Goal: Understand process/instructions: Learn how to perform a task or action

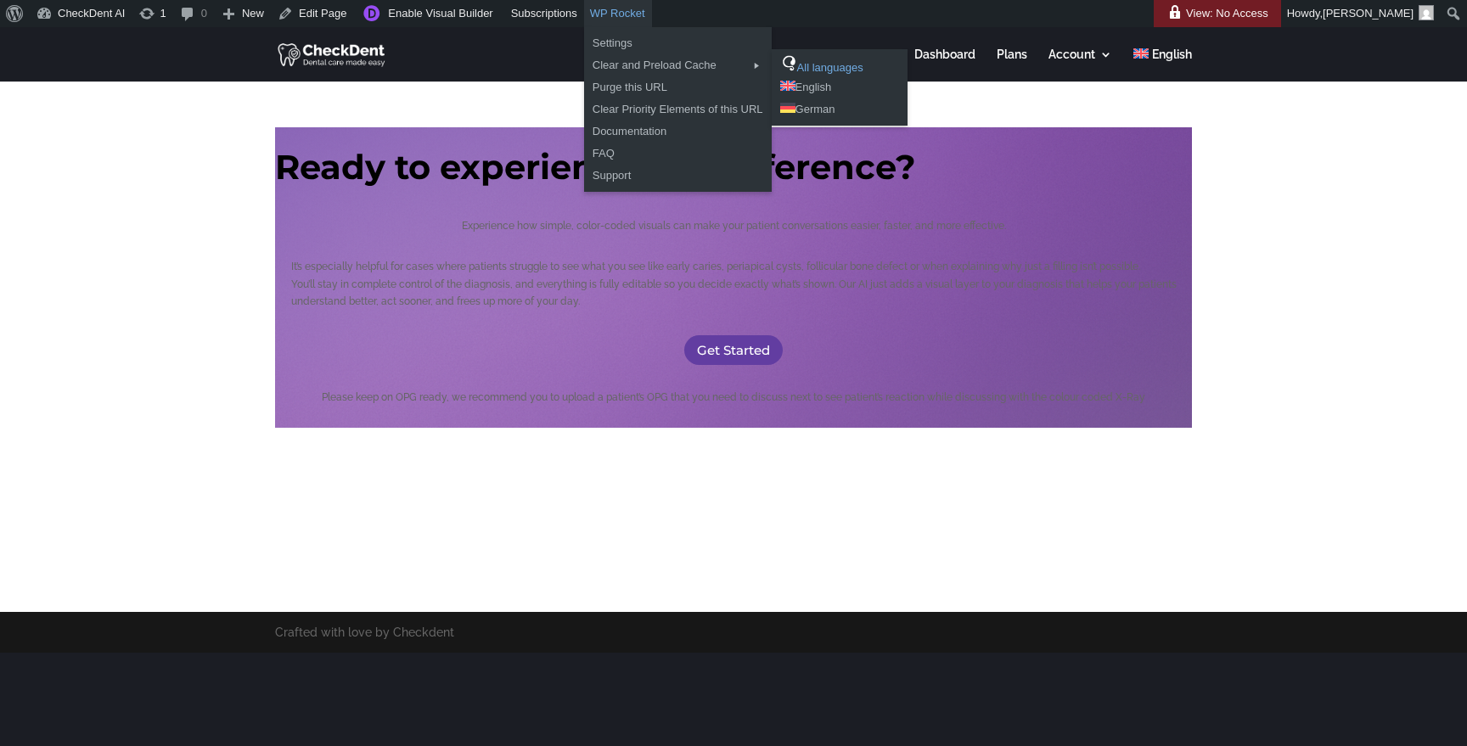
click at [820, 66] on link "All languages" at bounding box center [840, 65] width 136 height 22
click at [634, 81] on link "Purge this URL" at bounding box center [678, 87] width 188 height 22
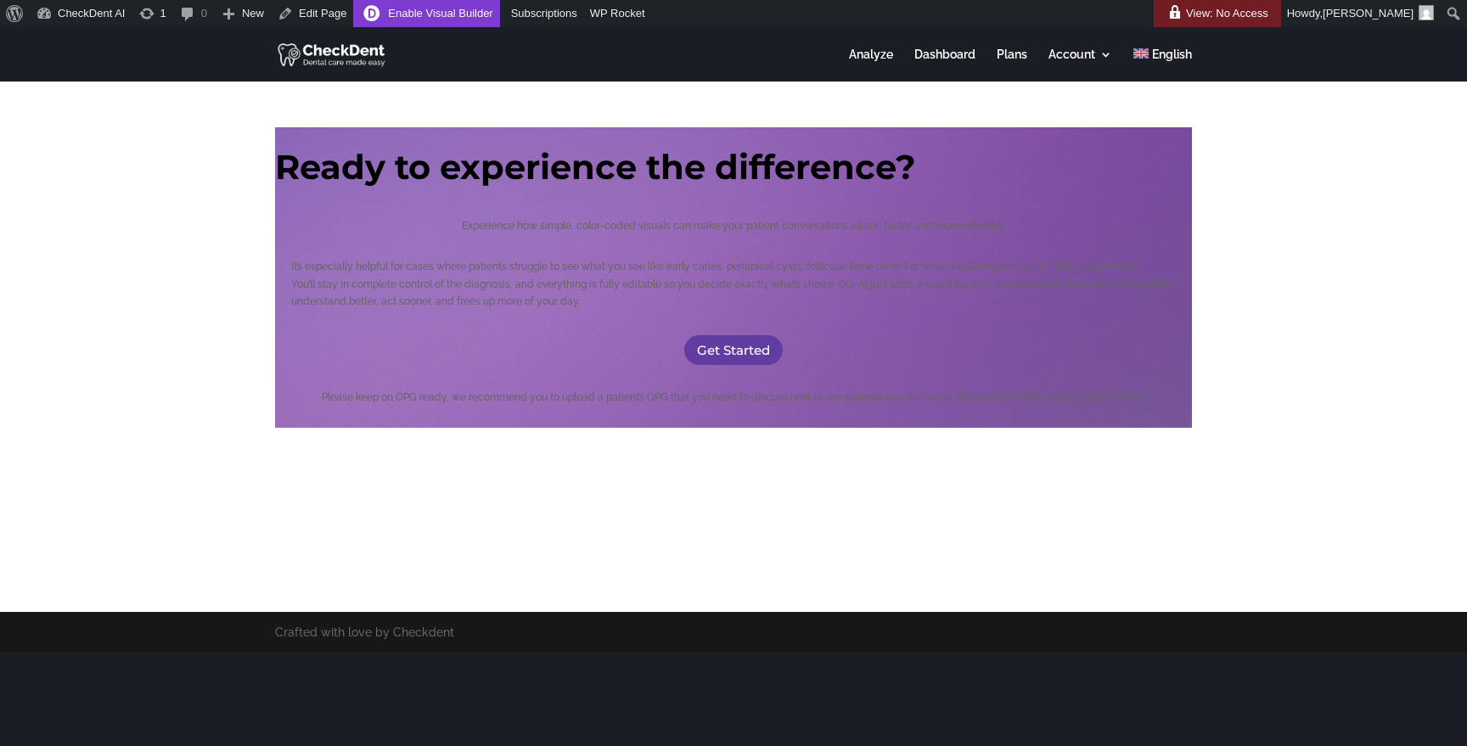
click at [473, 19] on link "Enable Visual Builder" at bounding box center [426, 13] width 146 height 27
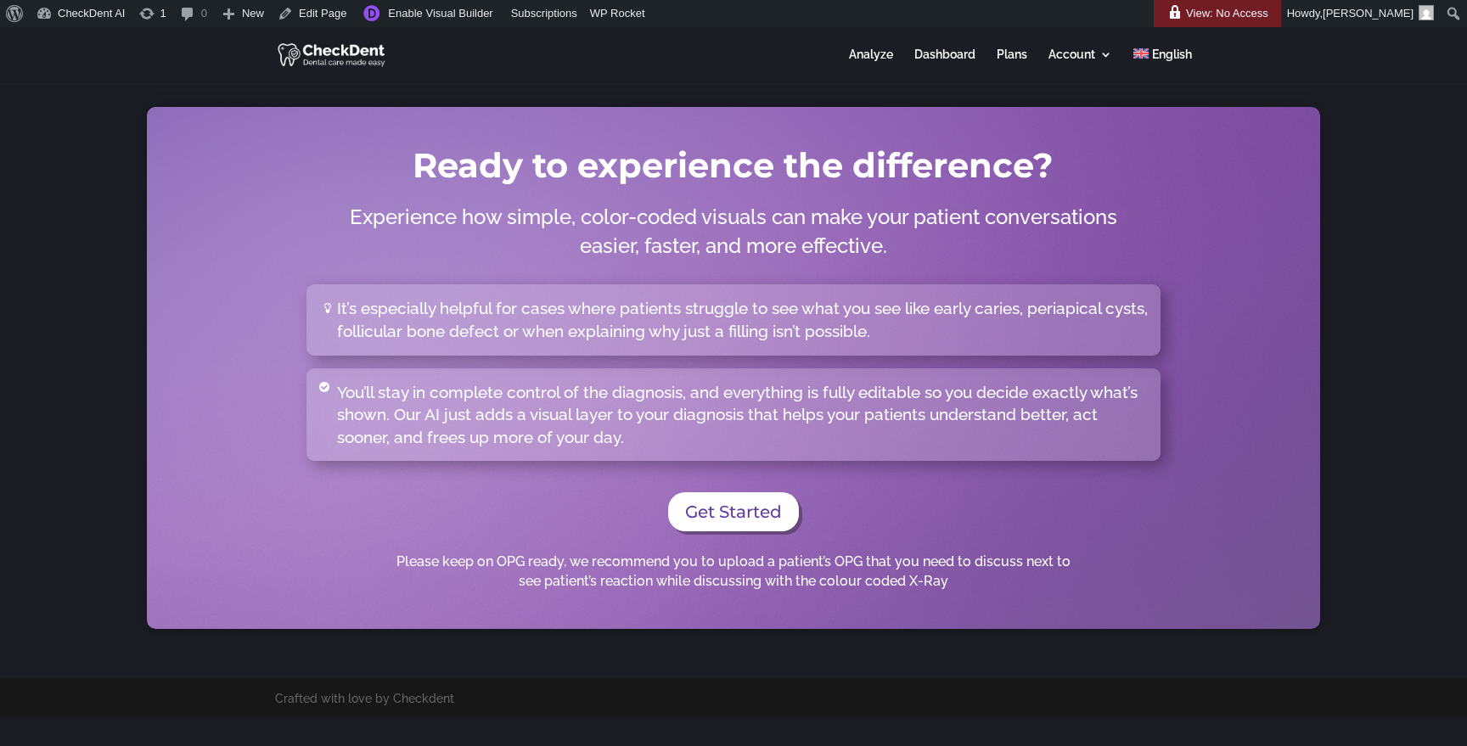
click at [477, 222] on p "Experience how simple, color-coded visuals can make your patient conversations …" at bounding box center [733, 231] width 798 height 57
click at [463, 12] on link "Enable Visual Builder" at bounding box center [426, 13] width 146 height 27
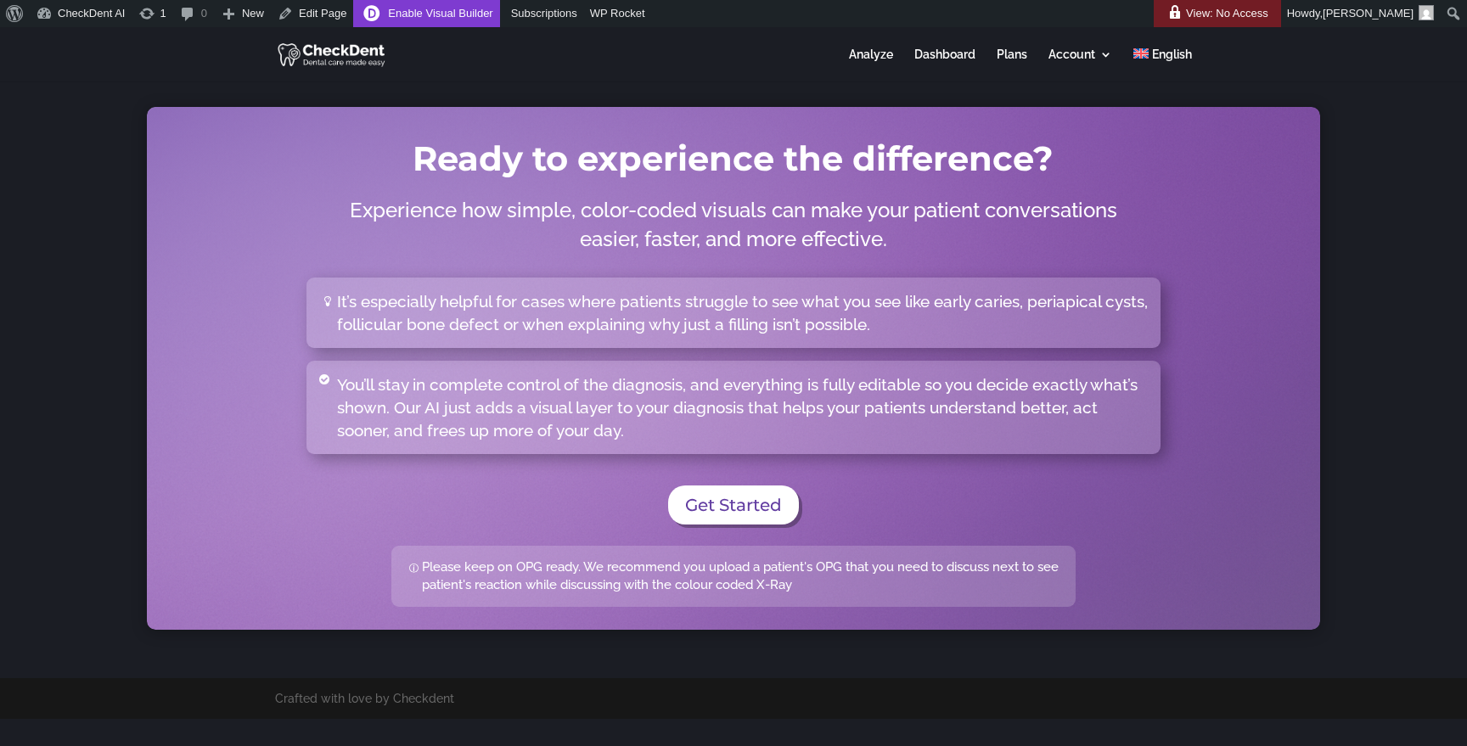
click at [428, 10] on link "Enable Visual Builder" at bounding box center [426, 13] width 146 height 27
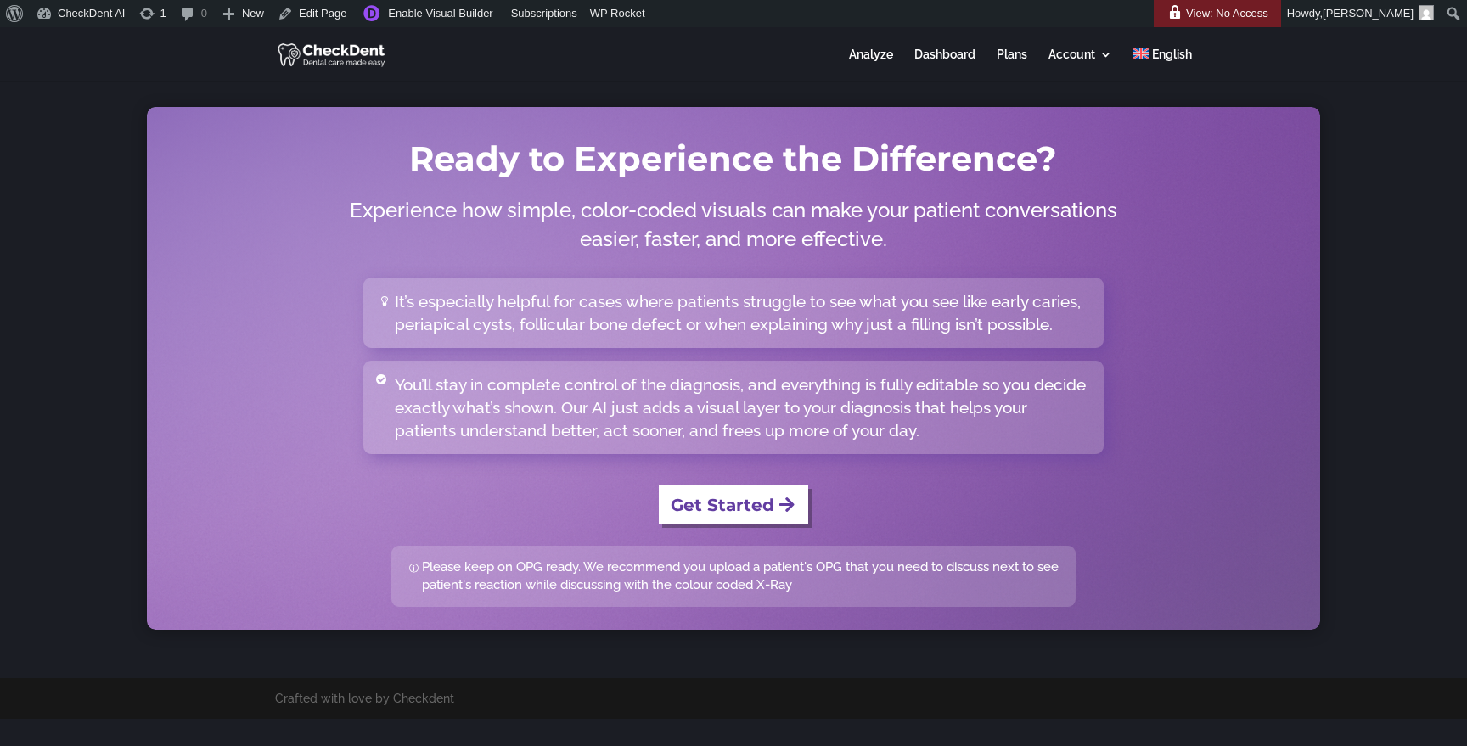
click at [773, 511] on link "Get Started" at bounding box center [733, 505] width 149 height 39
